Goal: Transaction & Acquisition: Purchase product/service

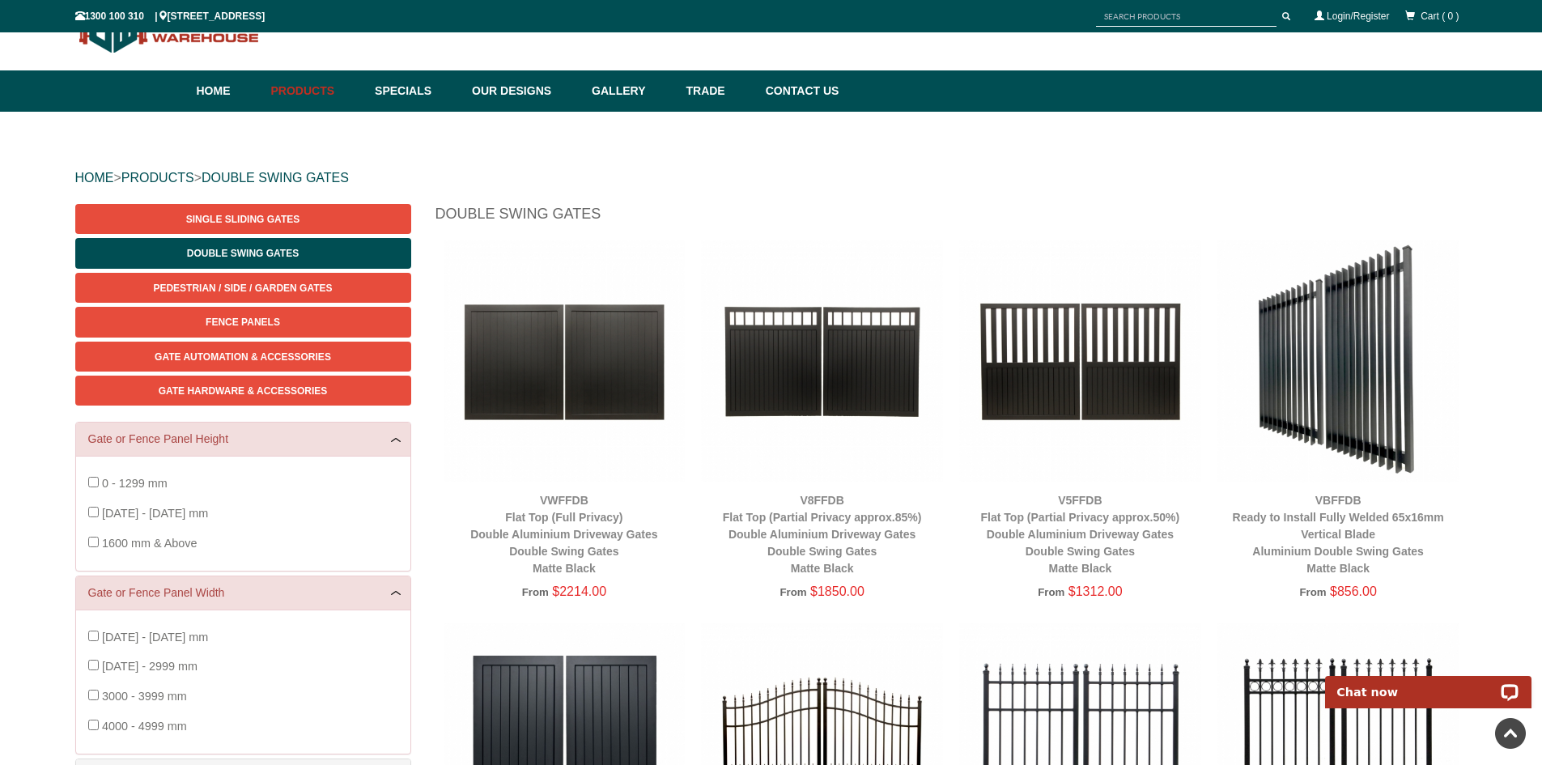
scroll to position [40, 0]
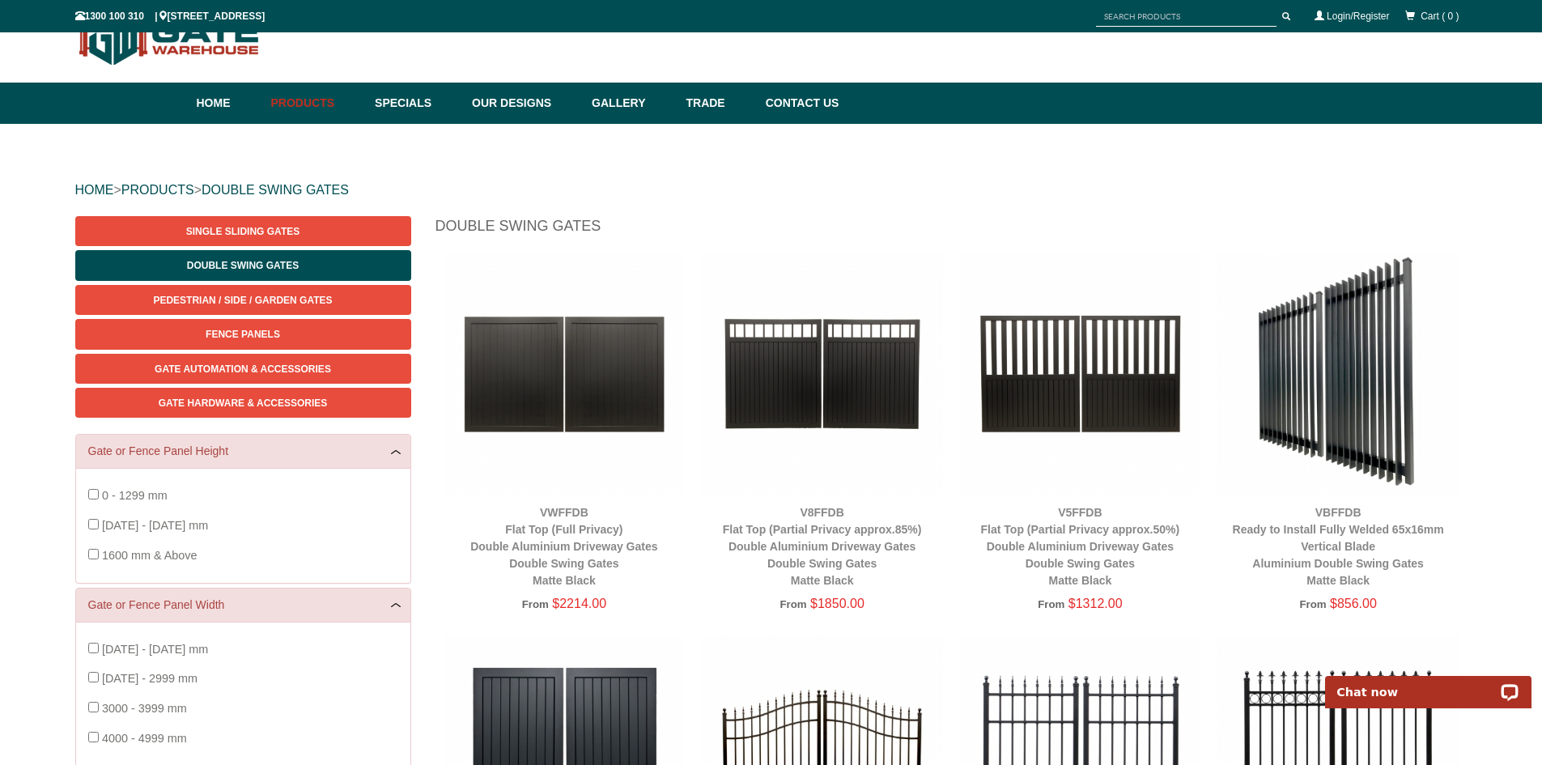
click at [1021, 388] on img at bounding box center [1080, 374] width 242 height 242
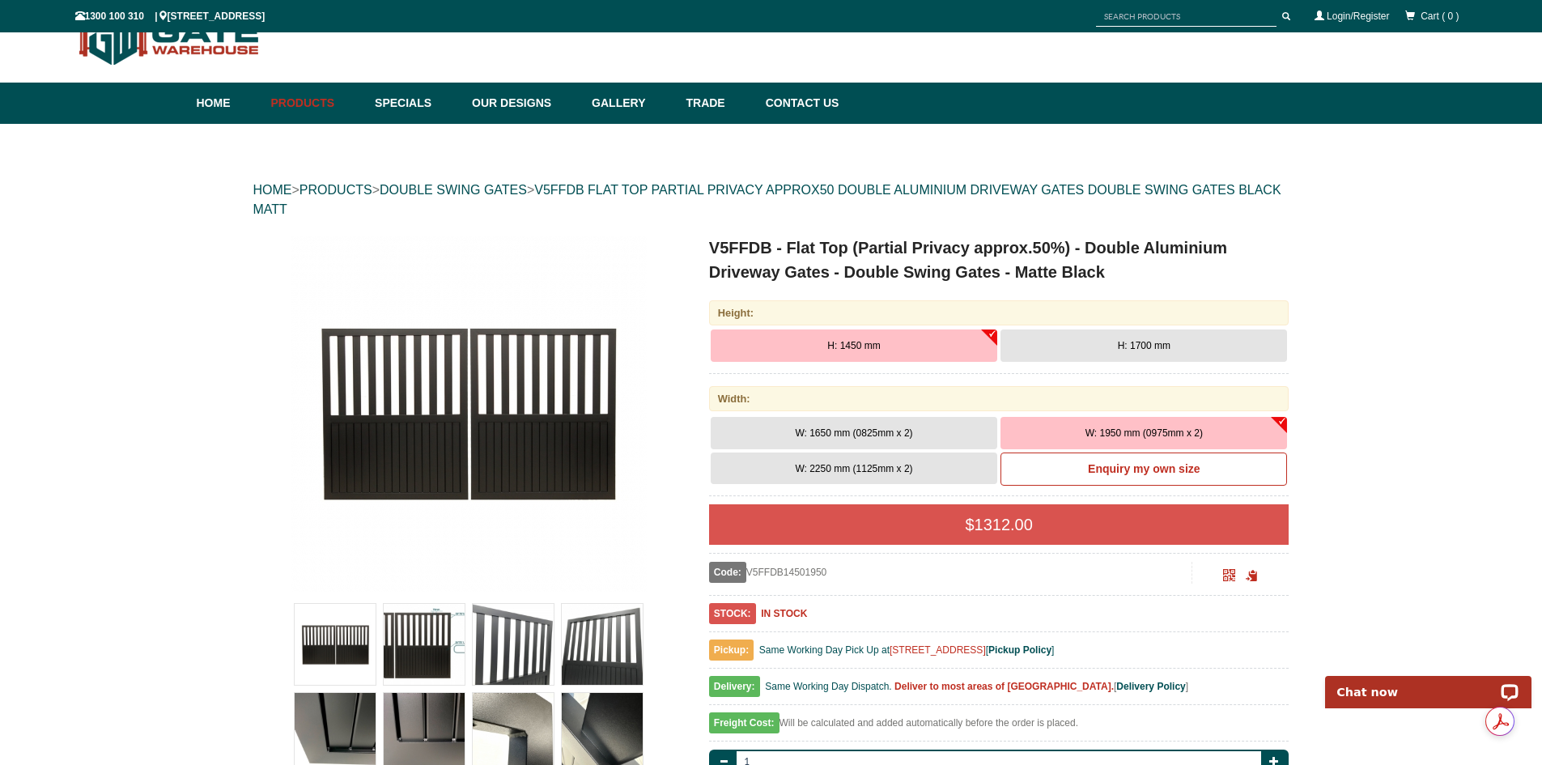
click at [869, 342] on span "H: 1450 mm" at bounding box center [853, 345] width 53 height 11
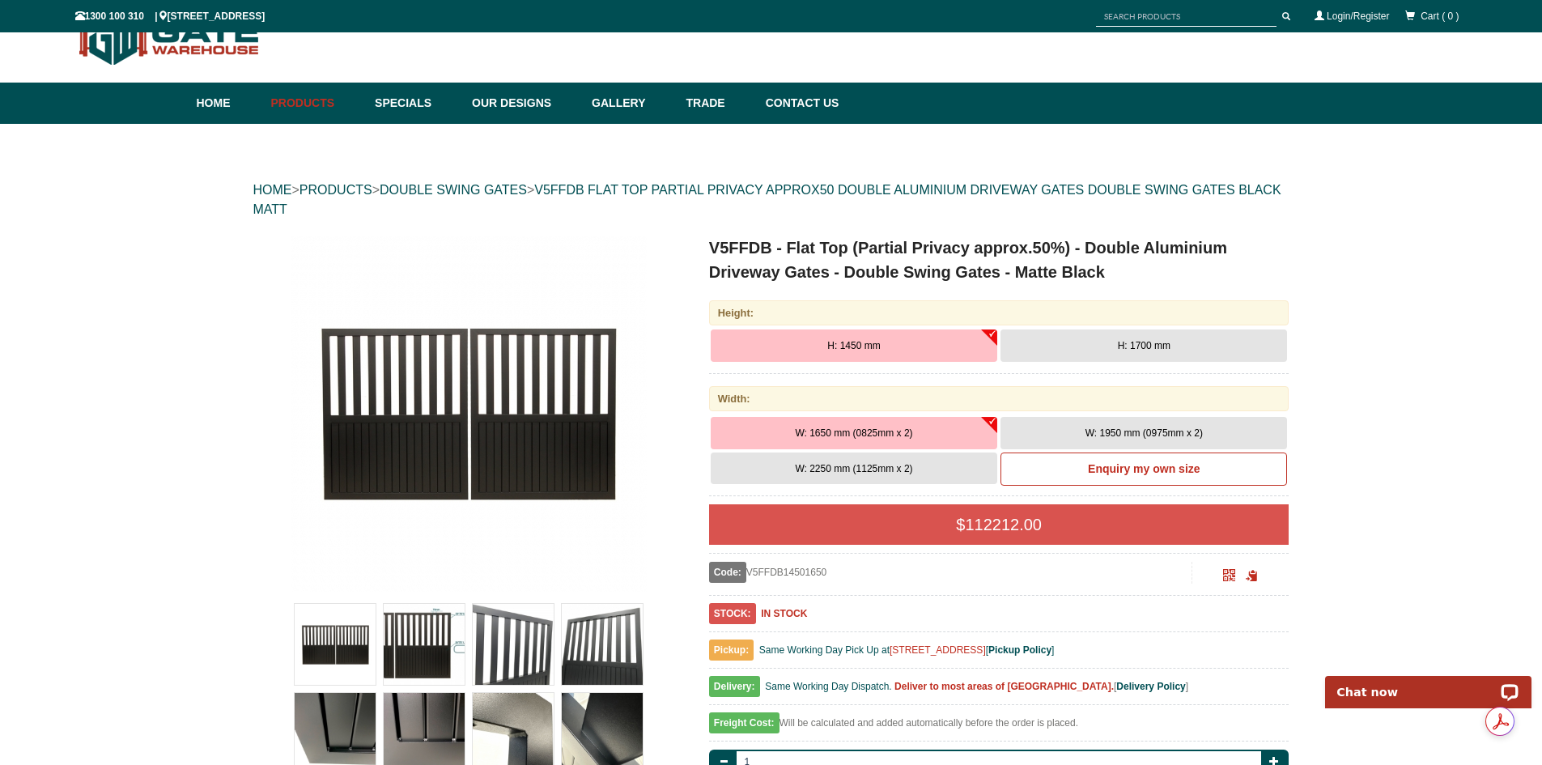
click at [1119, 418] on button "W: 1950 mm (0975mm x 2)" at bounding box center [1143, 433] width 287 height 32
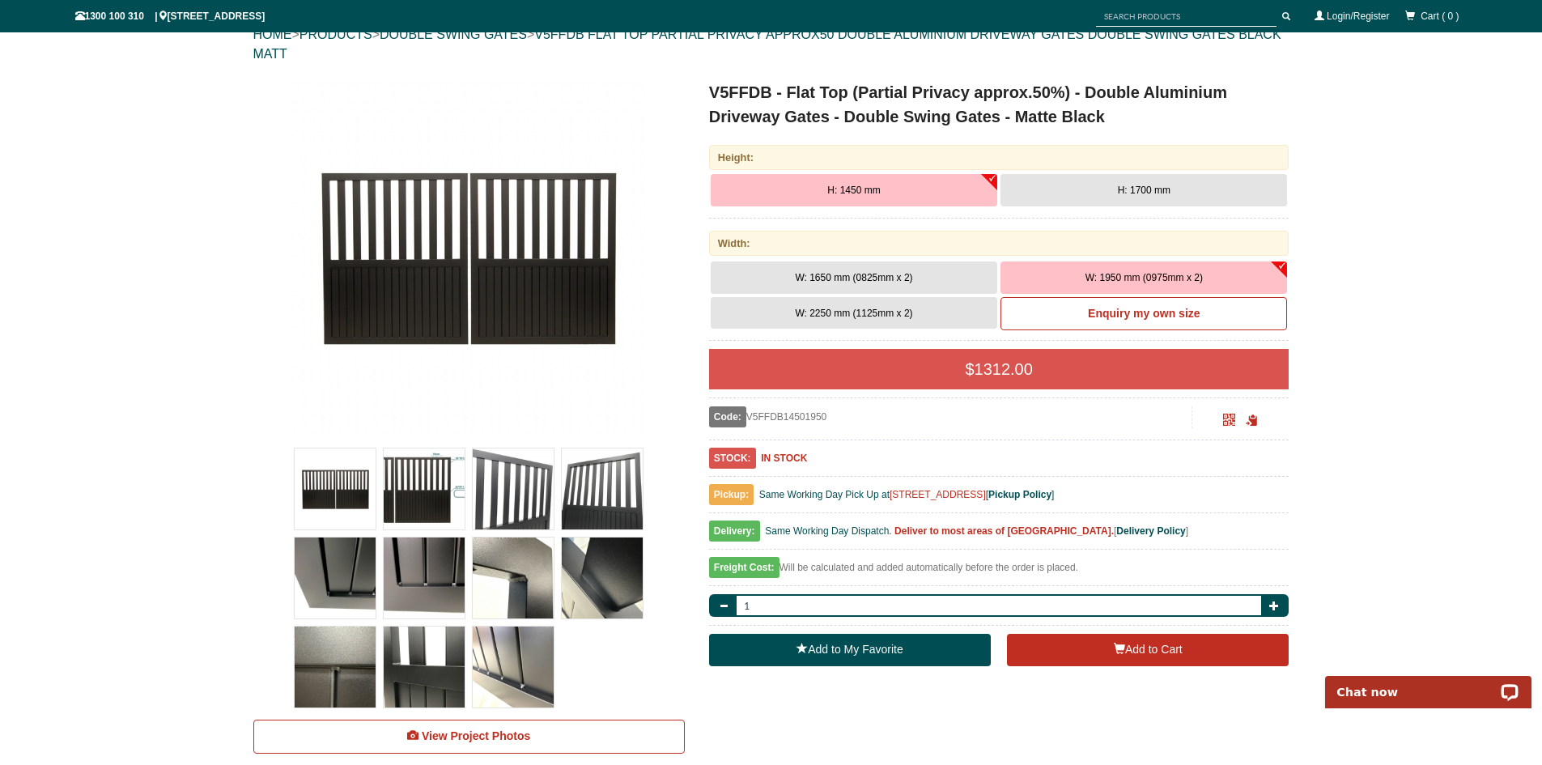
scroll to position [202, 0]
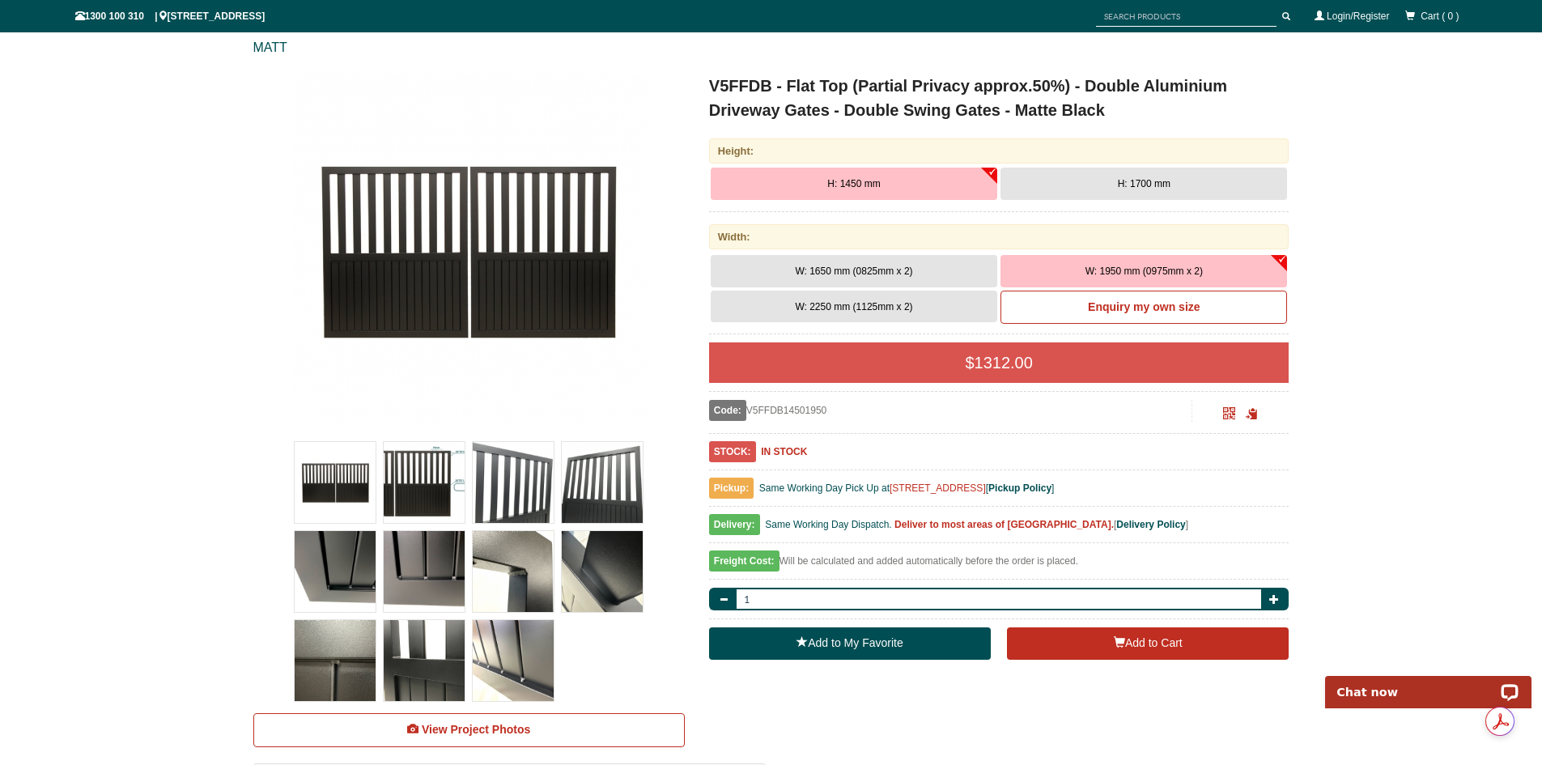
click at [364, 562] on img at bounding box center [335, 571] width 81 height 81
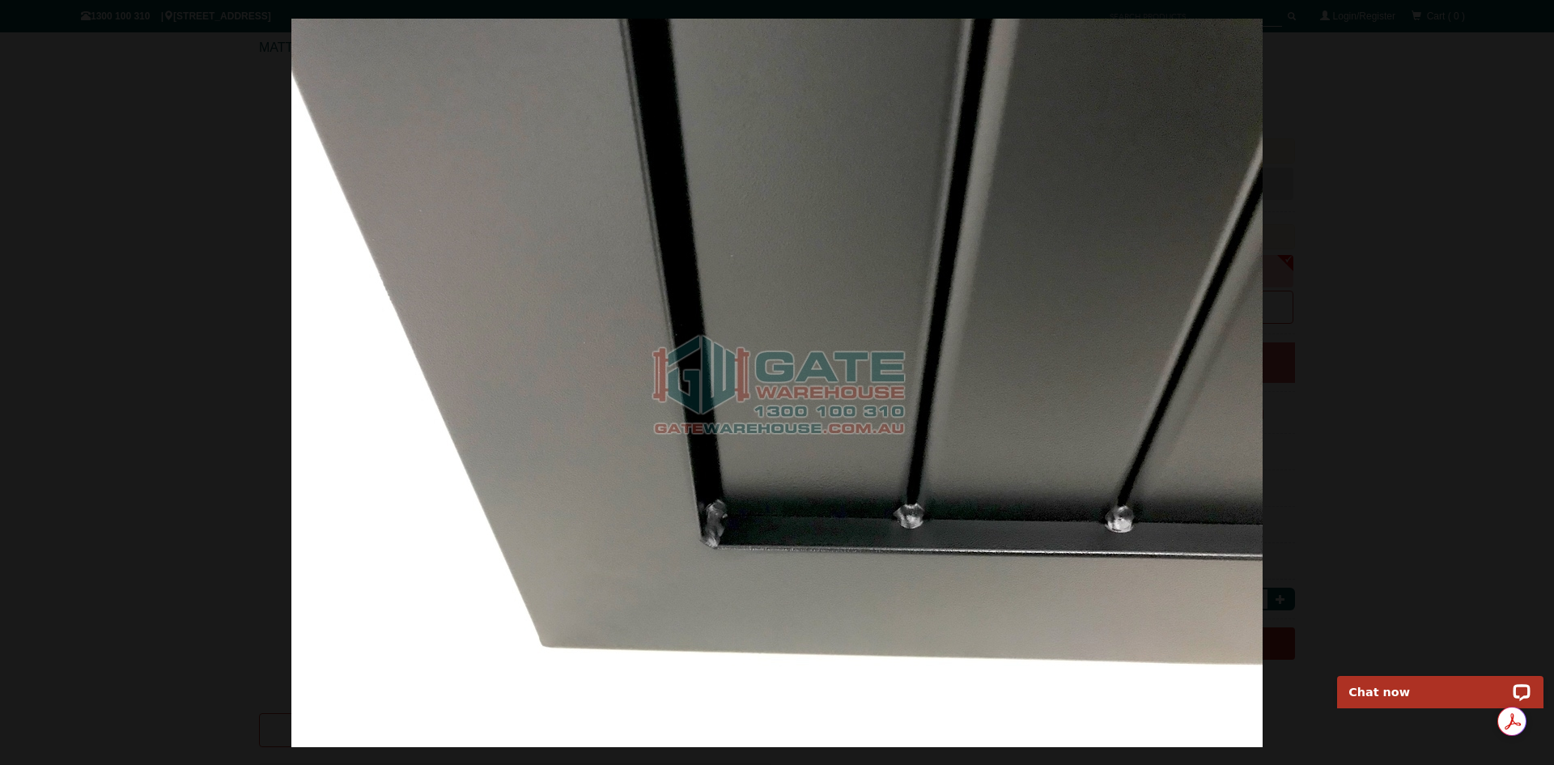
click at [1375, 360] on div at bounding box center [777, 382] width 1554 height 765
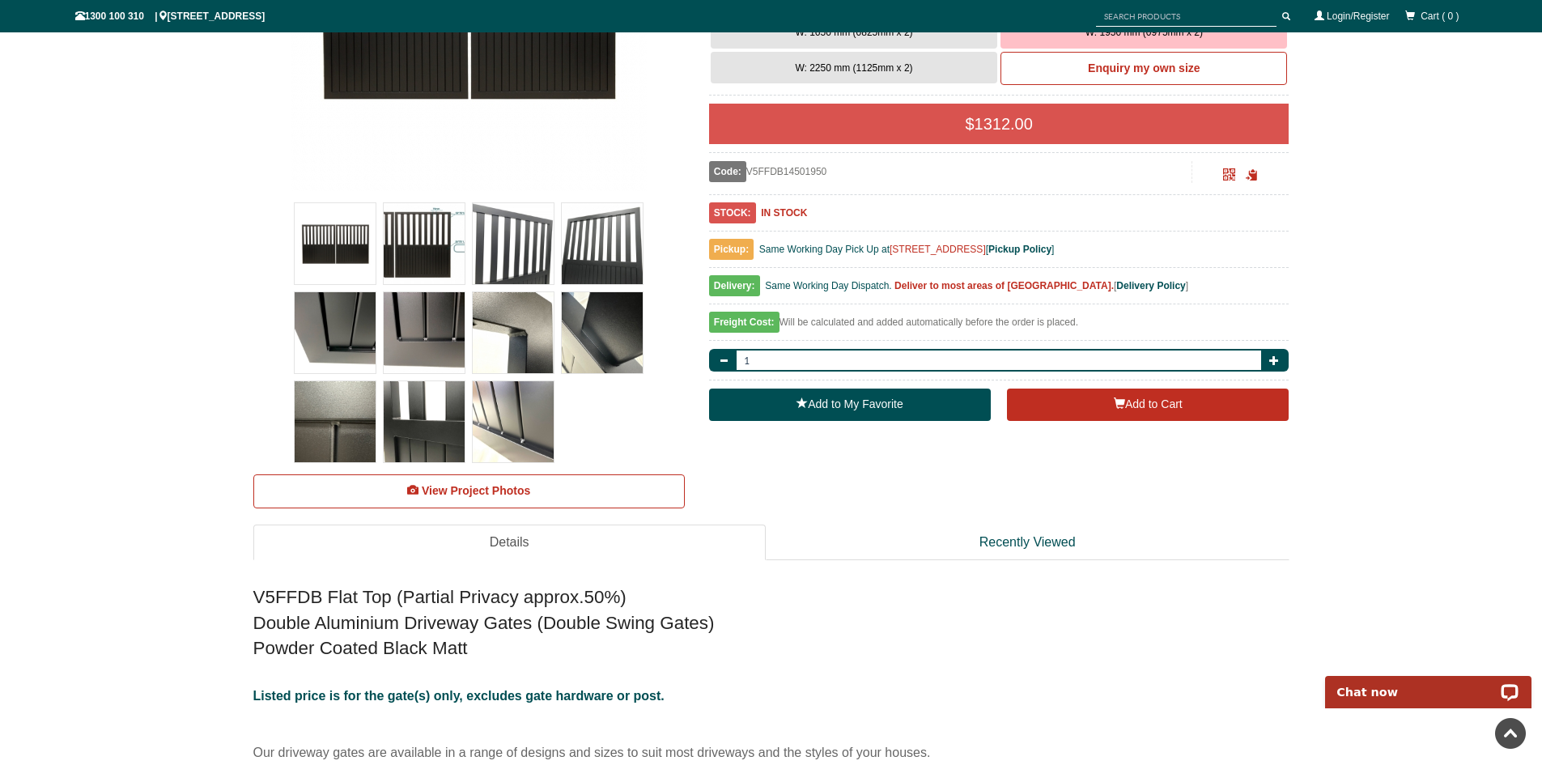
scroll to position [445, 0]
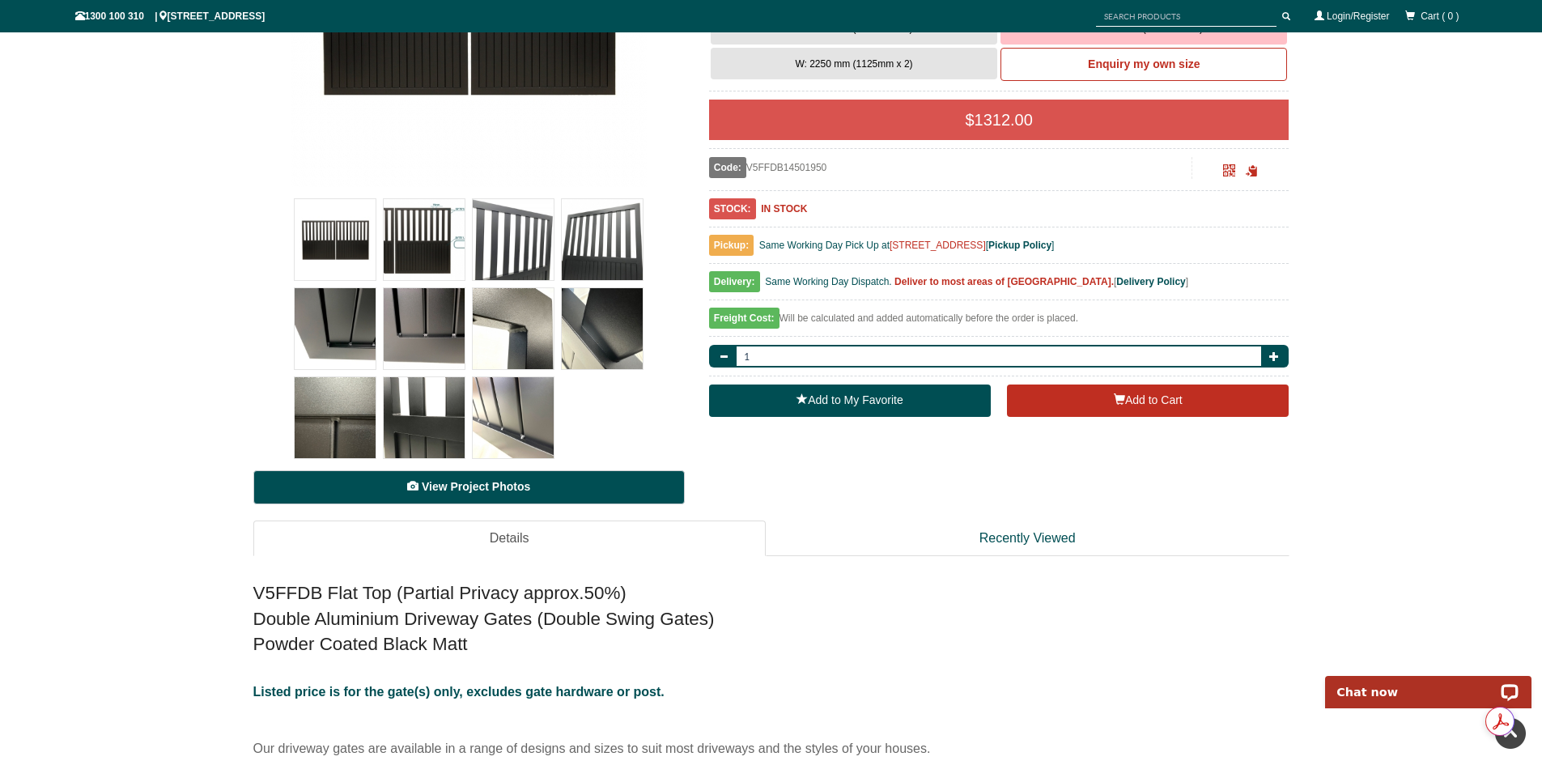
click at [448, 491] on span "View Project Photos" at bounding box center [476, 486] width 108 height 13
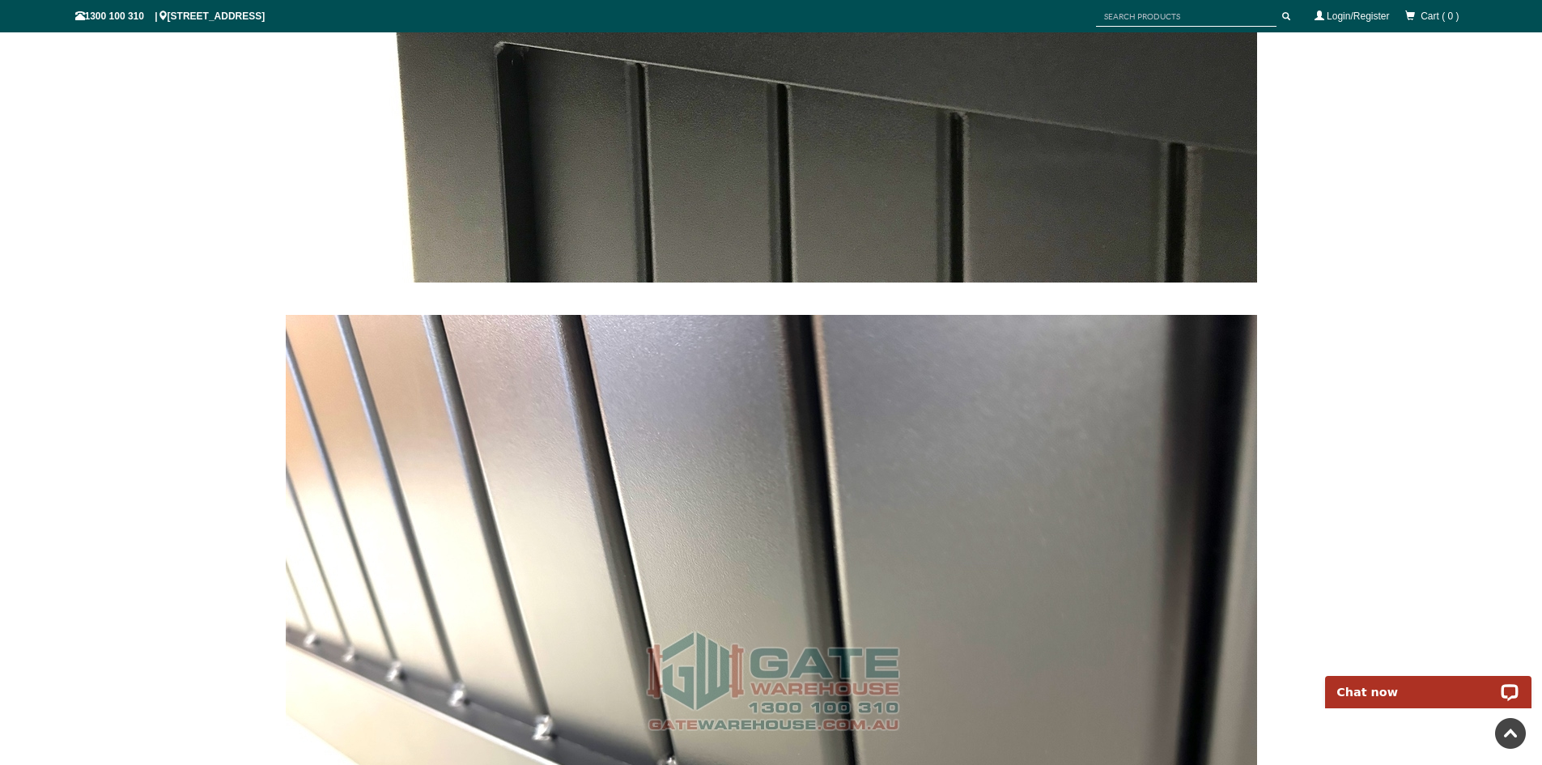
scroll to position [8629, 0]
